Goal: Information Seeking & Learning: Compare options

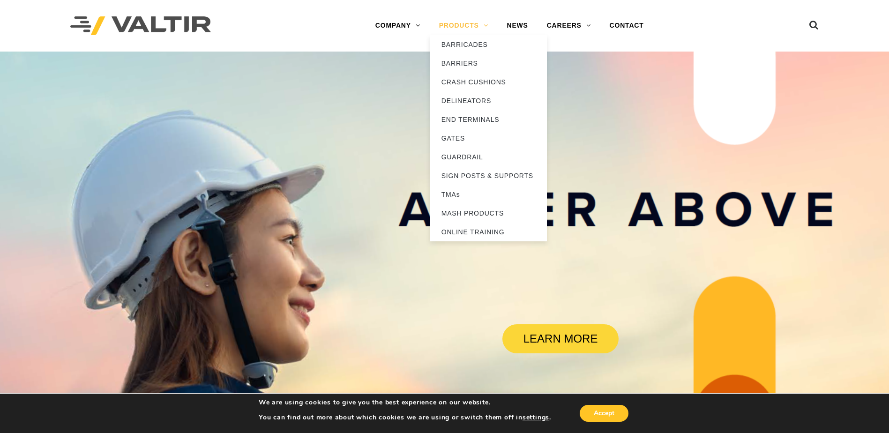
click at [463, 26] on link "PRODUCTS" at bounding box center [464, 25] width 68 height 19
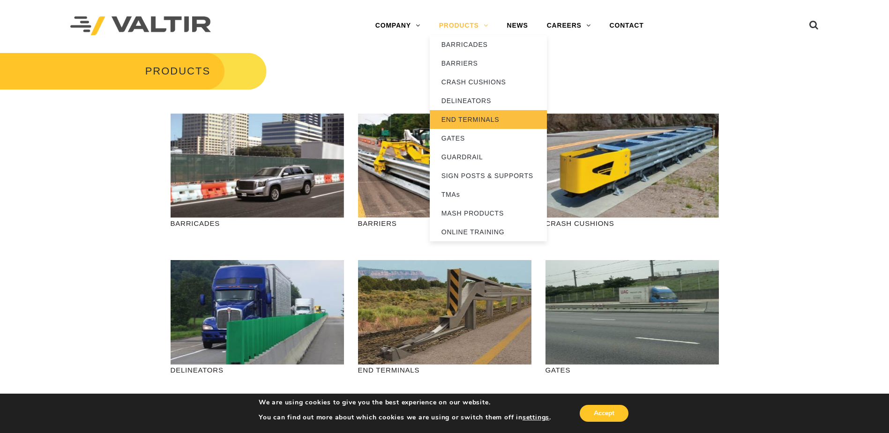
click at [458, 117] on link "END TERMINALS" at bounding box center [488, 119] width 117 height 19
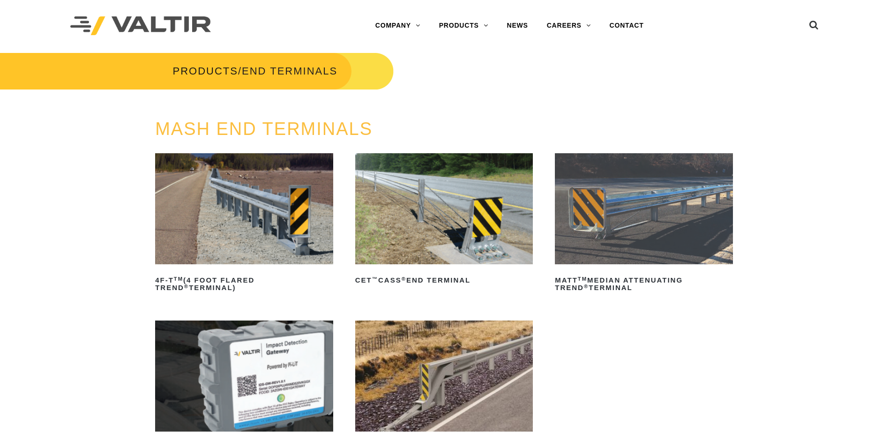
scroll to position [47, 0]
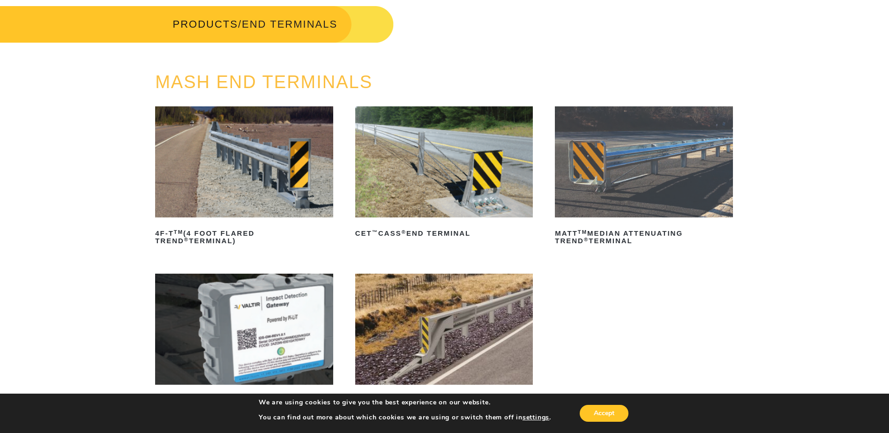
click at [716, 254] on ul "4F-T TM (4 Foot Flared TREND ® Terminal) Read more CET ™ CASS ® End Terminal Re…" at bounding box center [444, 269] width 579 height 327
click at [265, 177] on img at bounding box center [244, 161] width 178 height 111
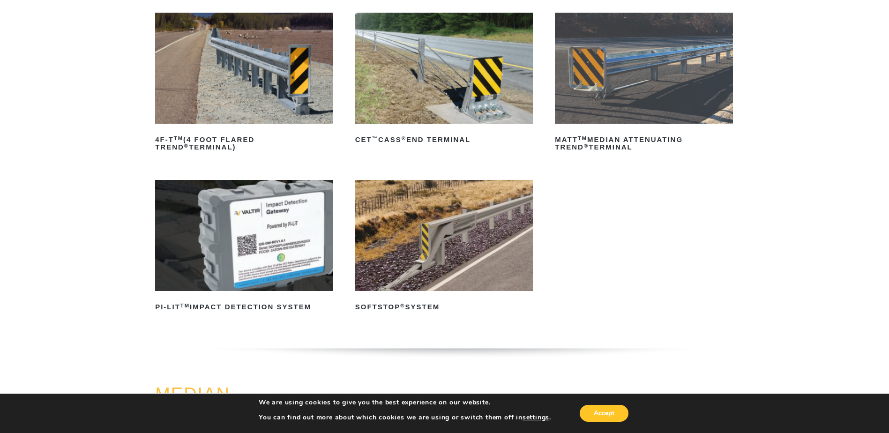
scroll to position [187, 0]
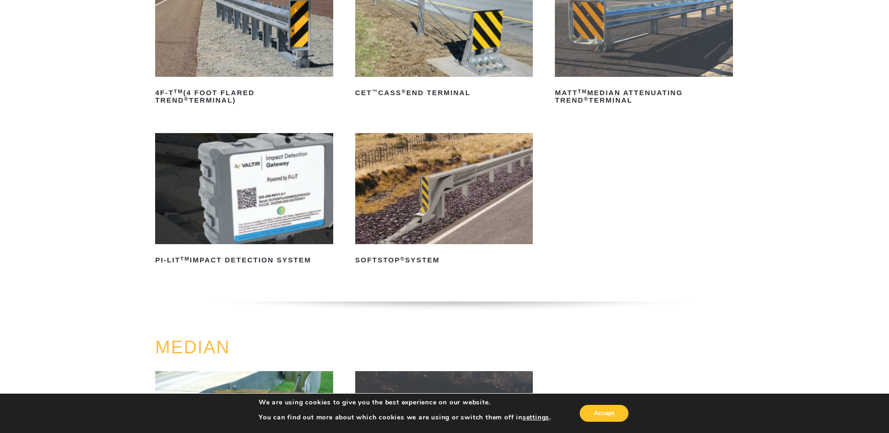
click at [458, 205] on img at bounding box center [444, 188] width 178 height 111
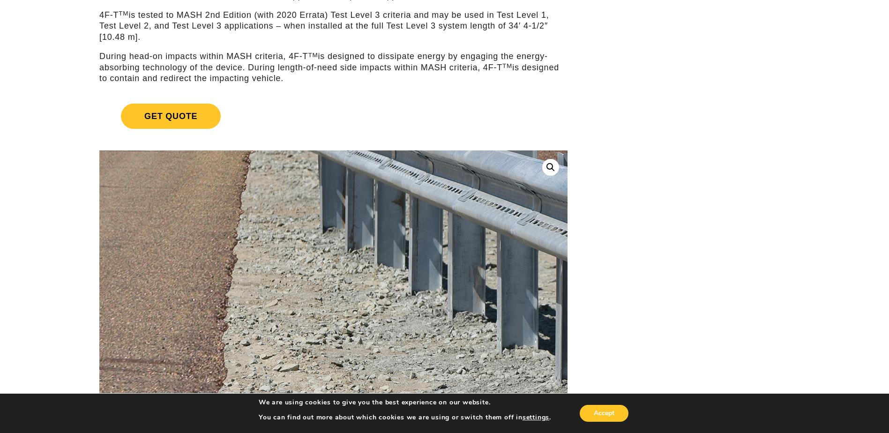
scroll to position [375, 0]
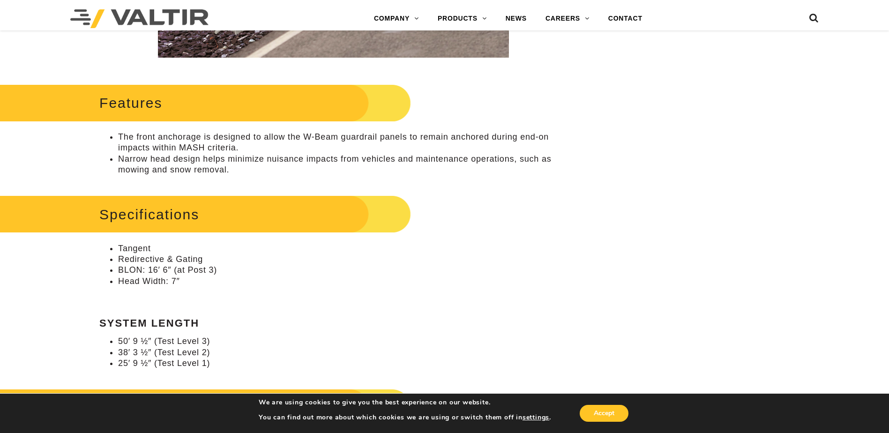
scroll to position [515, 0]
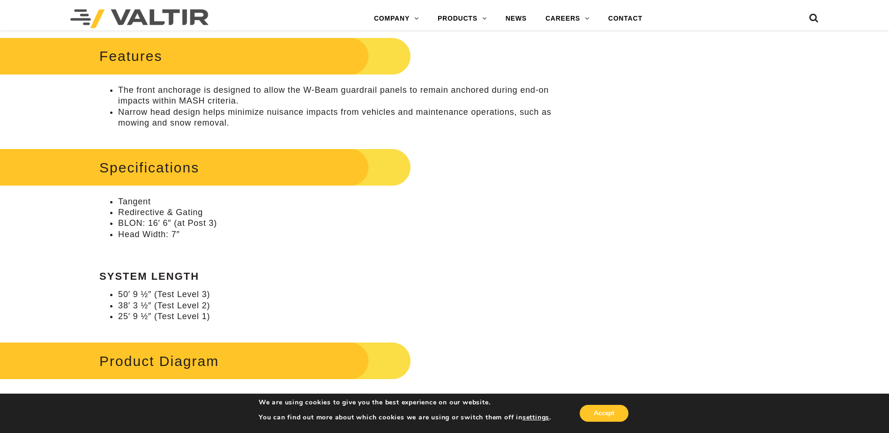
click at [453, 235] on li "Head Width: 7″" at bounding box center [342, 234] width 449 height 11
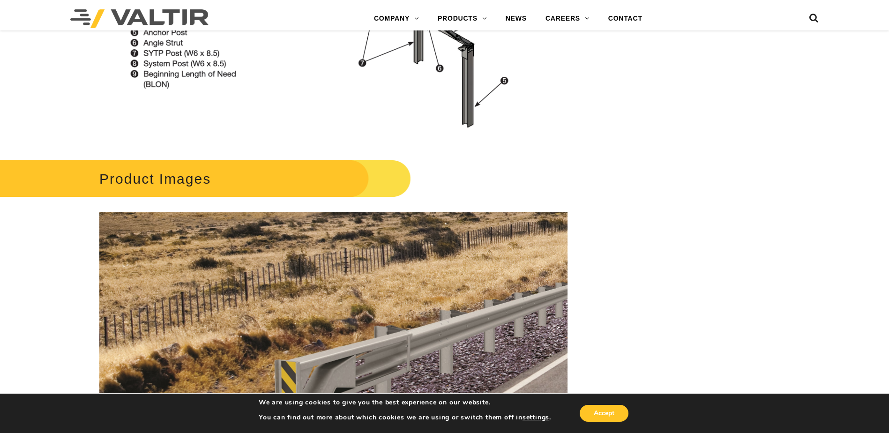
scroll to position [1359, 0]
